Goal: Complete application form

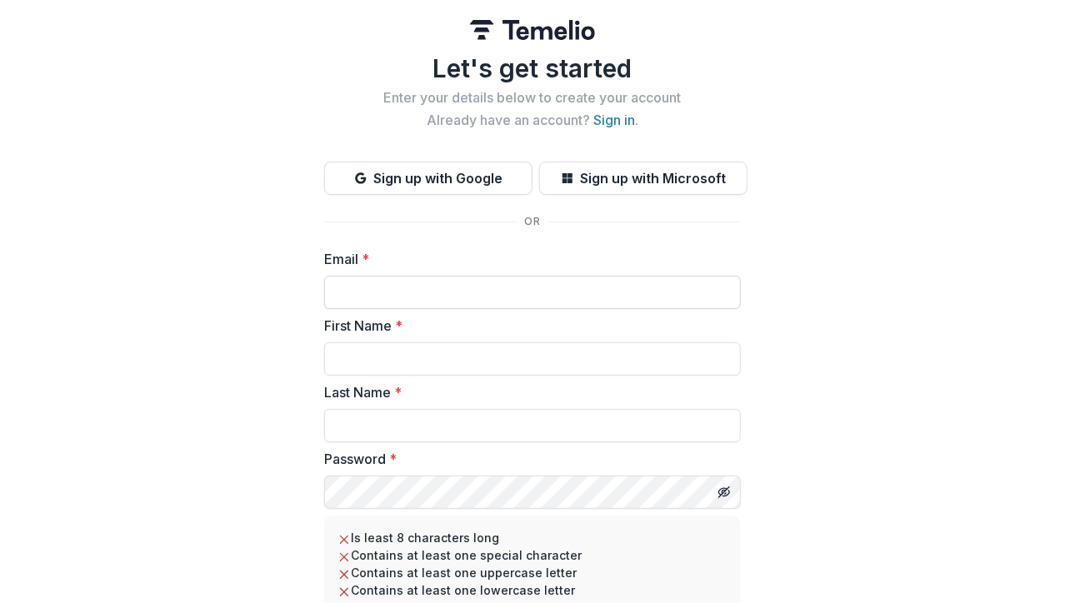
click at [413, 295] on input "Email *" at bounding box center [532, 292] width 417 height 33
type input "**********"
type input "****"
type input "*****"
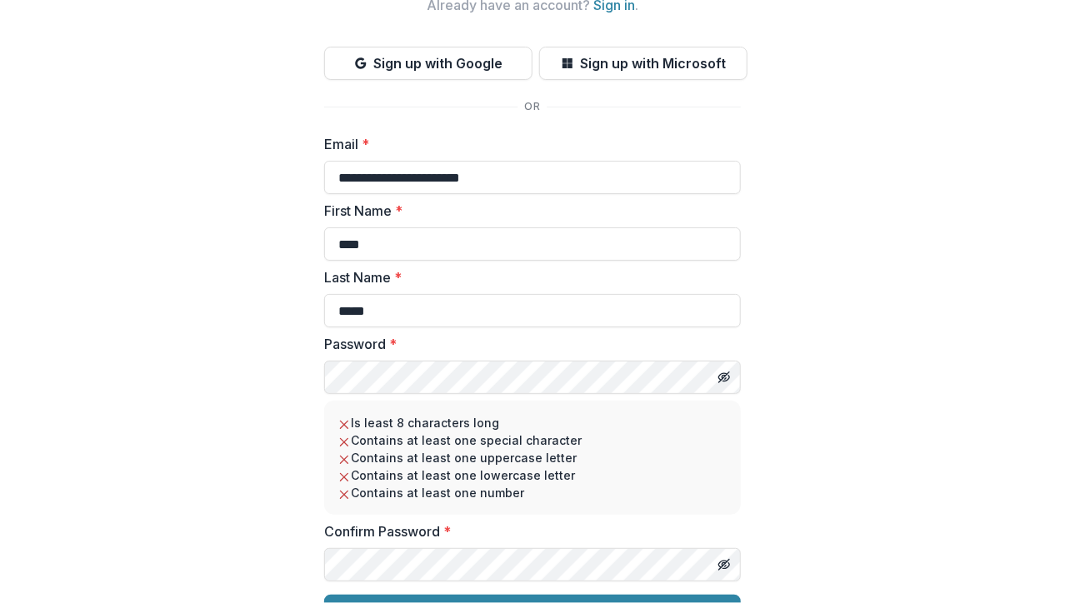
scroll to position [153, 0]
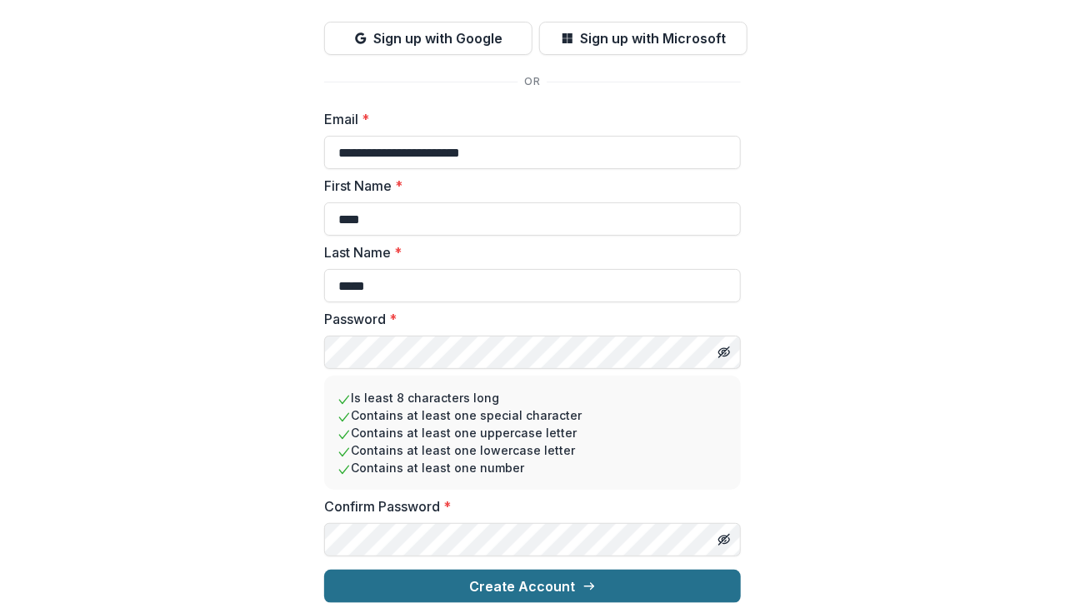
click at [572, 576] on button "Create Account" at bounding box center [532, 586] width 417 height 33
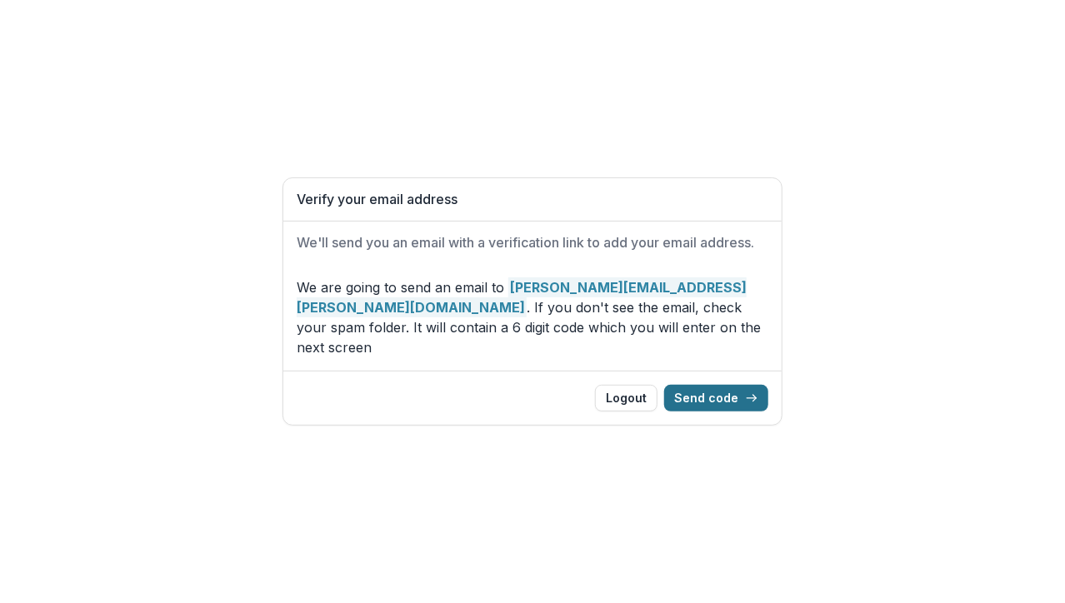
click at [737, 387] on button "Send code" at bounding box center [716, 398] width 104 height 27
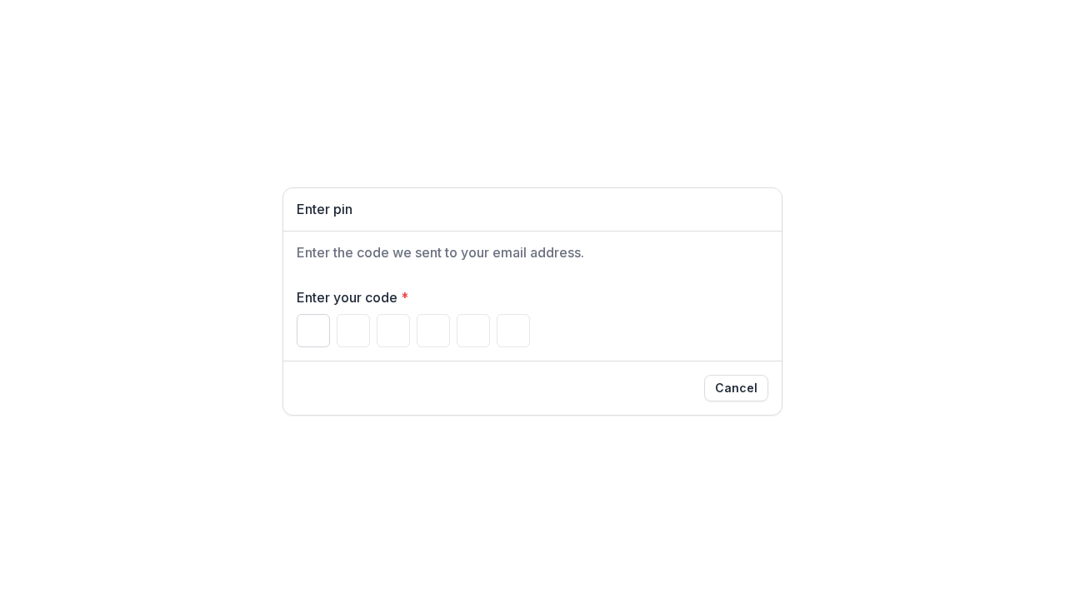
click at [308, 332] on input "Please enter your pin code" at bounding box center [313, 330] width 33 height 33
type input "*"
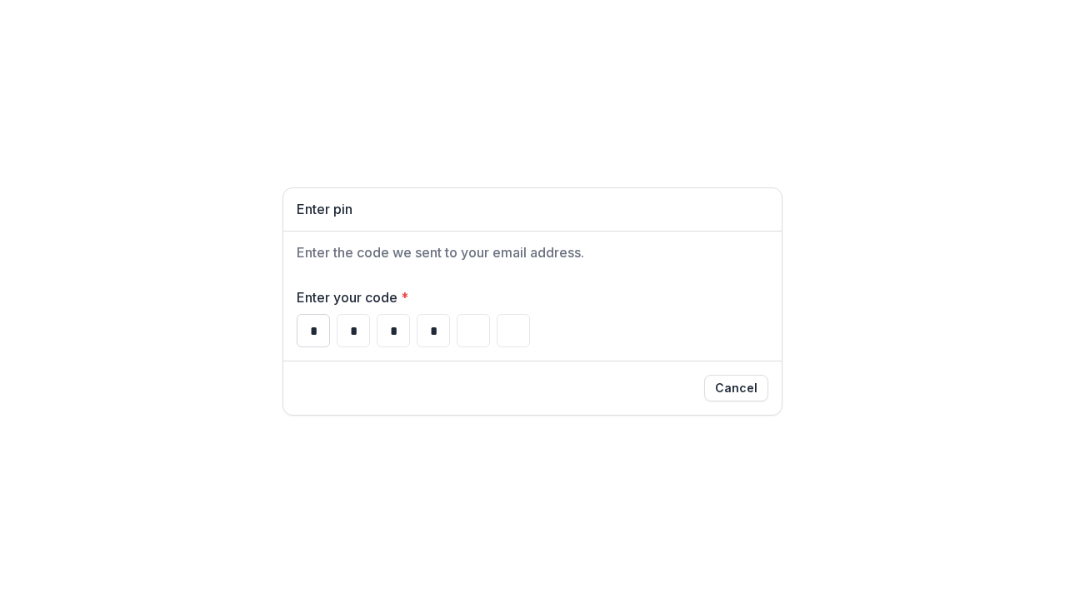
type input "*"
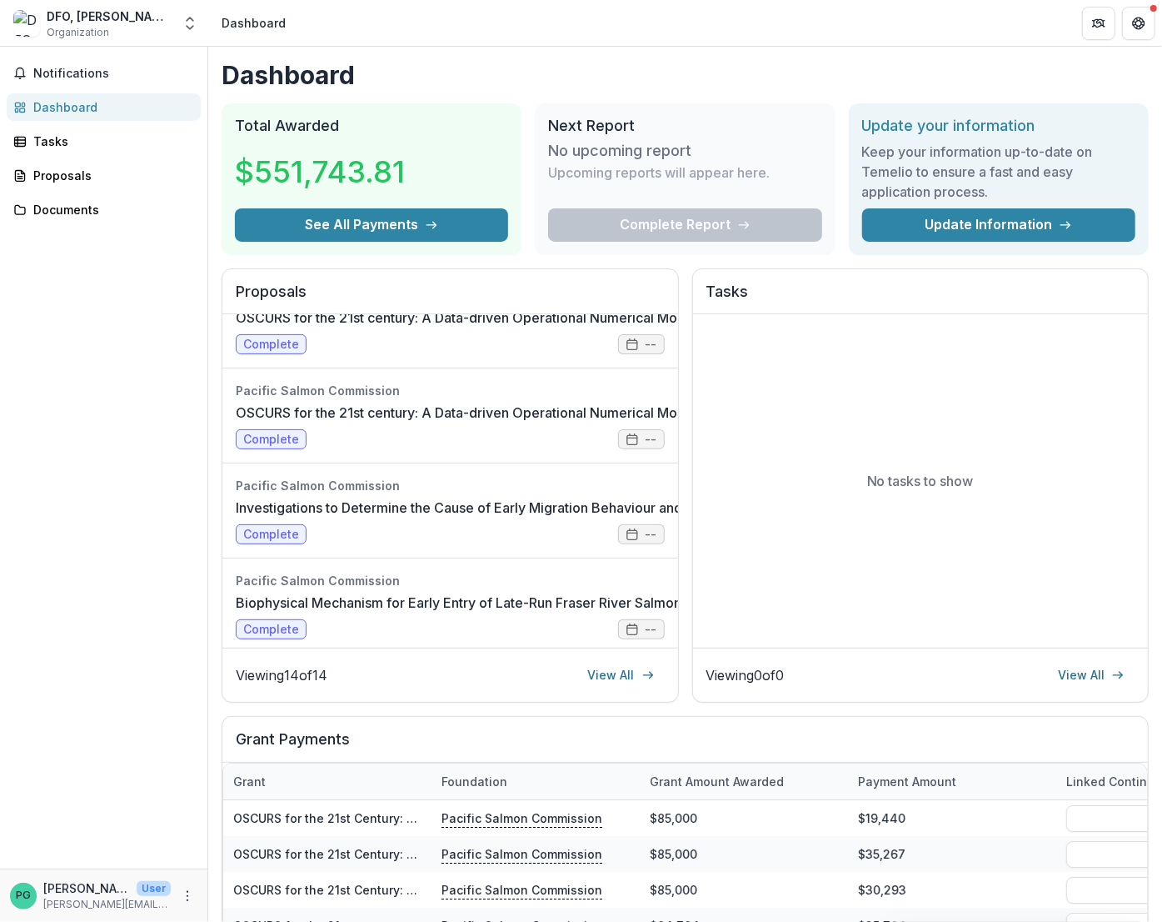
scroll to position [833, 0]
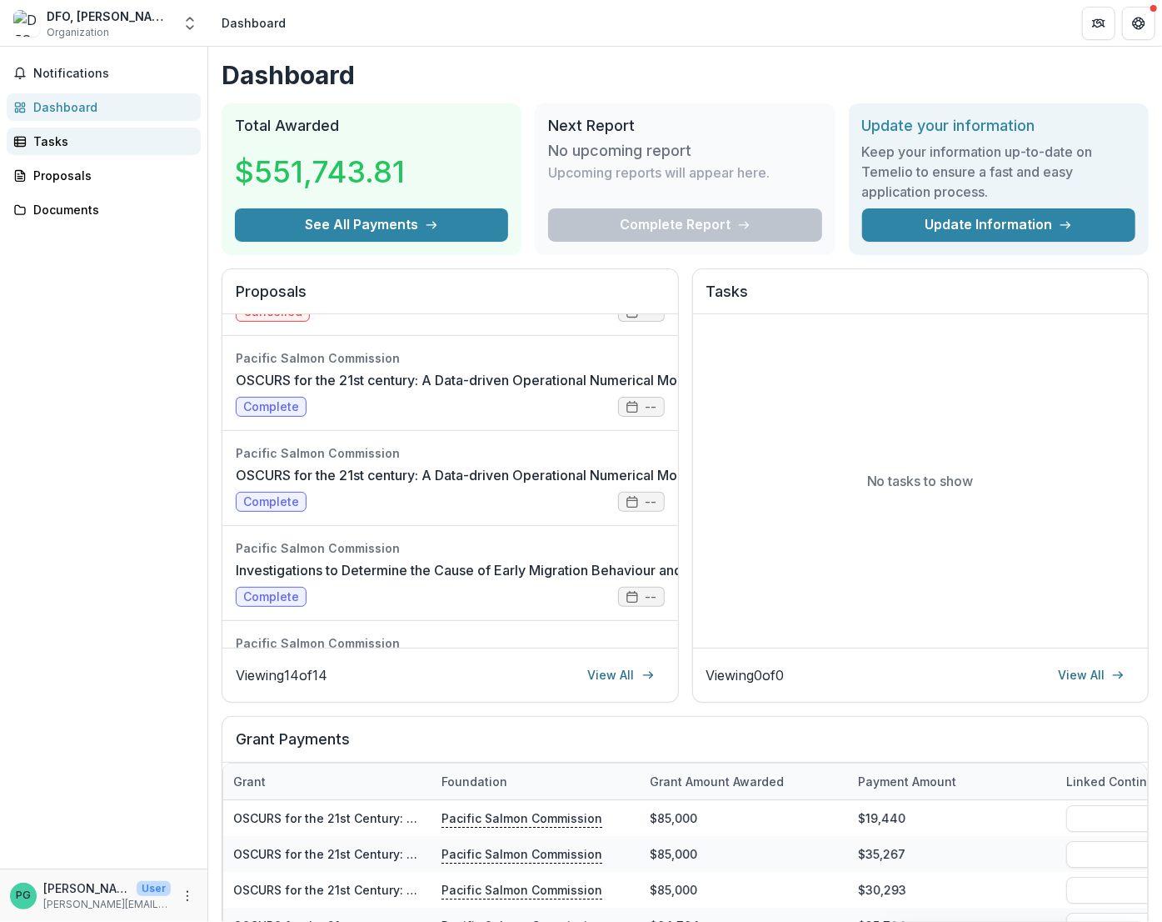
click at [56, 151] on link "Tasks" at bounding box center [104, 140] width 194 height 27
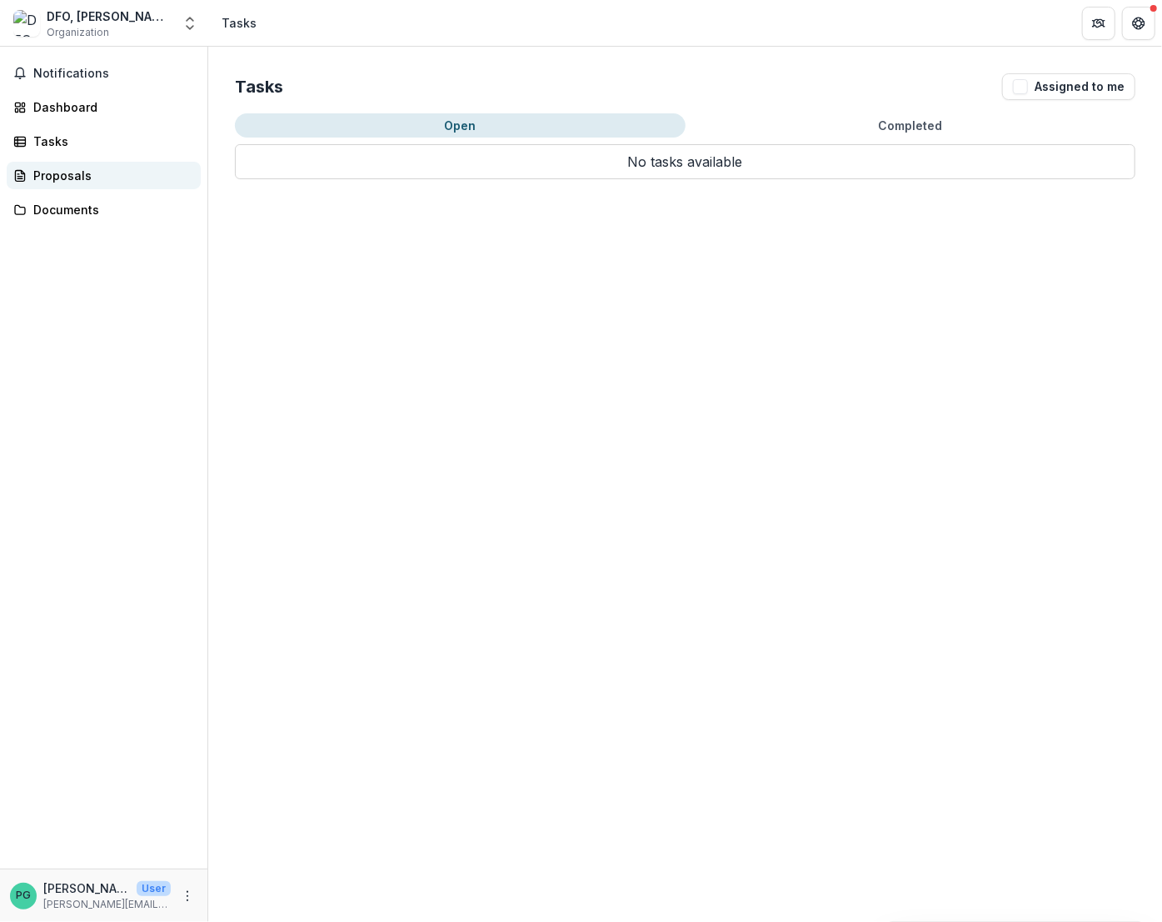
click at [55, 176] on div "Proposals" at bounding box center [110, 175] width 154 height 17
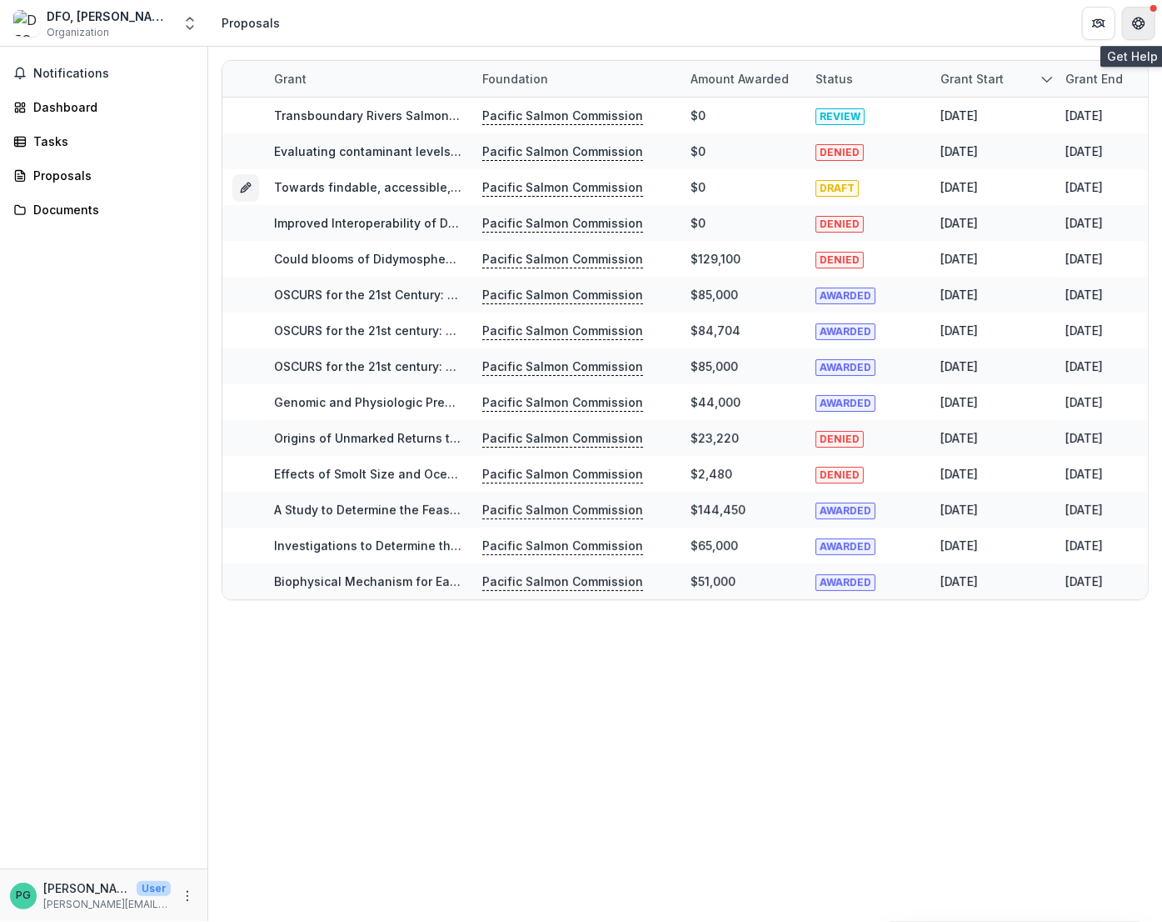
click at [1064, 24] on icon "Get Help" at bounding box center [1134, 23] width 3 height 4
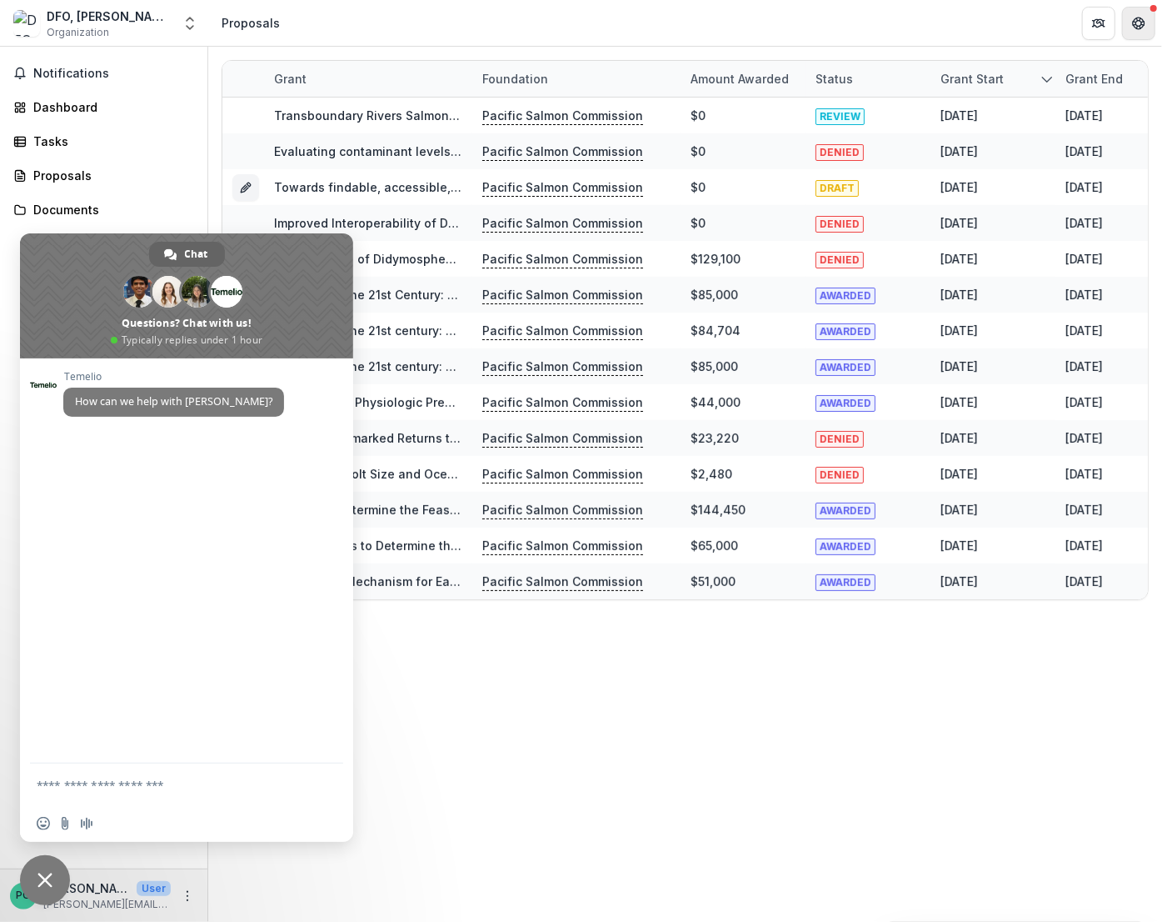
click at [1064, 24] on icon "Get Help" at bounding box center [1134, 23] width 3 height 4
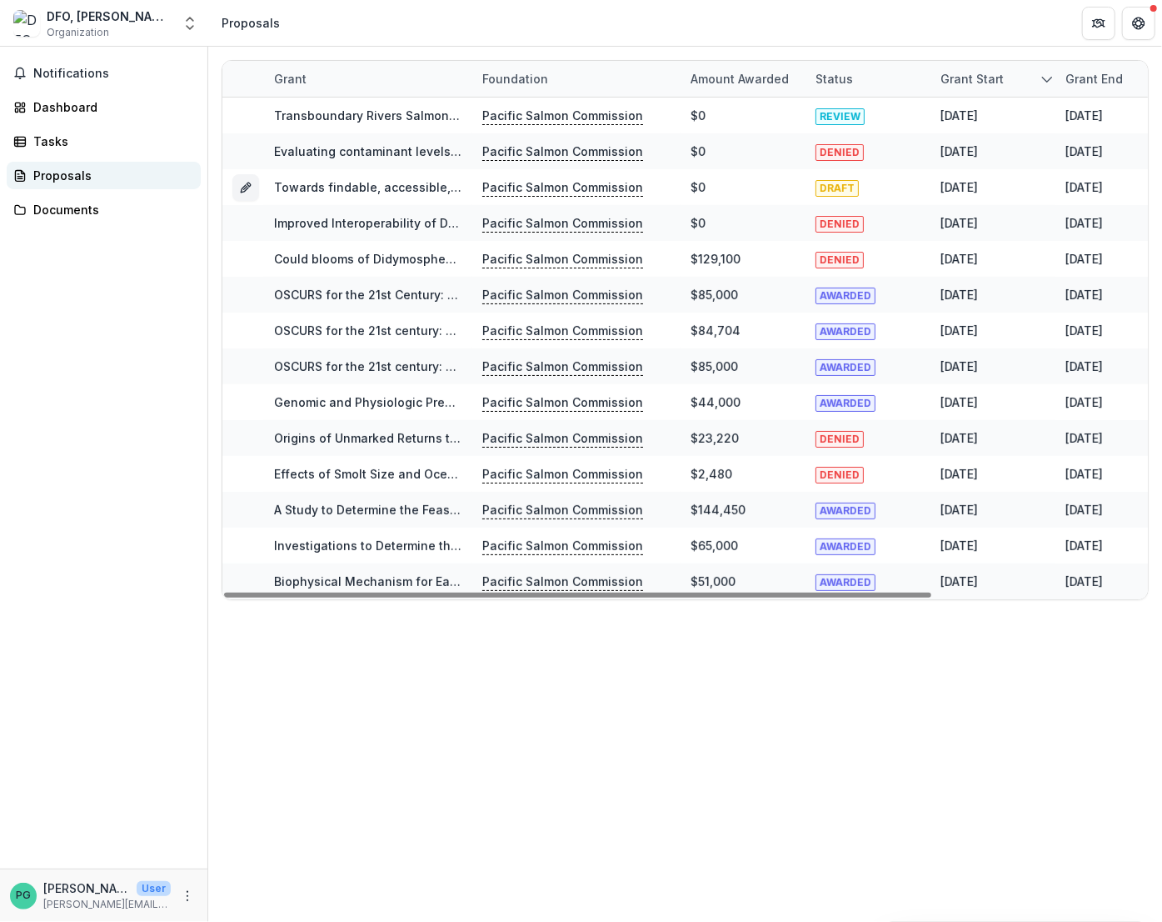
click at [61, 176] on div "Proposals" at bounding box center [110, 175] width 154 height 17
